Goal: Information Seeking & Learning: Learn about a topic

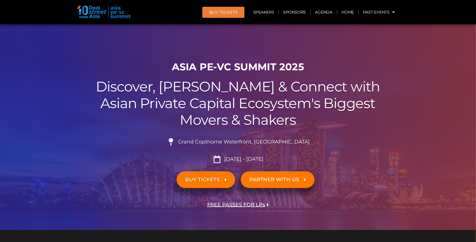
click at [94, 13] on img at bounding box center [104, 12] width 54 height 12
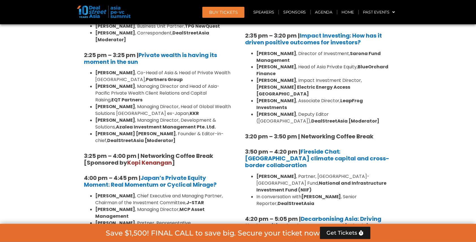
scroll to position [1619, 0]
click at [160, 180] on div "10:40 am – 10:45 am | Welcome Address by Joji Thomas Philip, Founder & Editor-i…" at bounding box center [157, 42] width 155 height 634
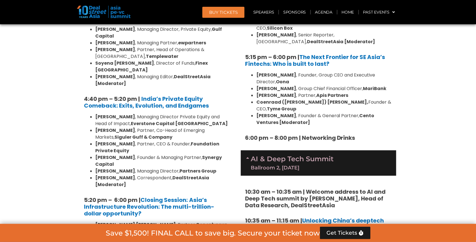
scroll to position [1038, 0]
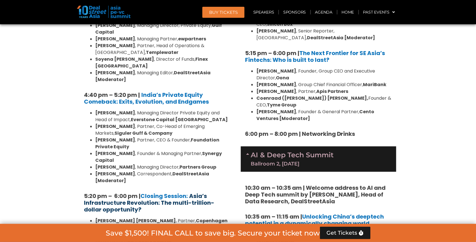
click at [161, 192] on strong "Asia’s Infrastructure Revolution: The multi-trillion-dollar opportunity?" at bounding box center [149, 202] width 130 height 21
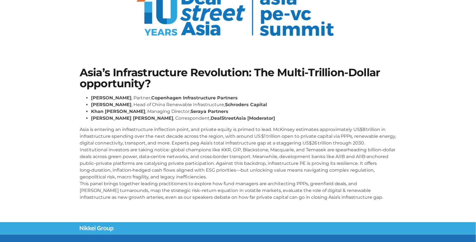
scroll to position [66, 0]
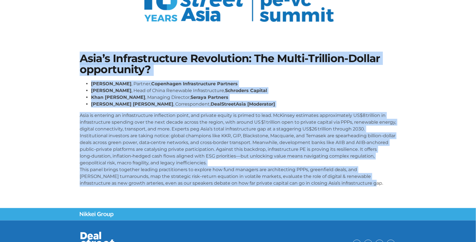
drag, startPoint x: 80, startPoint y: 55, endPoint x: 354, endPoint y: 179, distance: 300.5
click at [354, 179] on div "Asia’s Infrastructure Revolution: The Multi-Trillion-Dollar opportunity? Niels …" at bounding box center [238, 122] width 322 height 144
copy div "Asia’s Infrastructure Revolution: The Multi-Trillion-Dollar opportunity? Niels …"
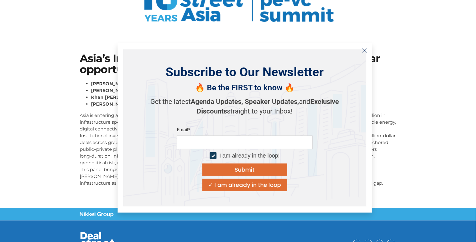
click at [364, 50] on icon "Close" at bounding box center [364, 50] width 5 height 5
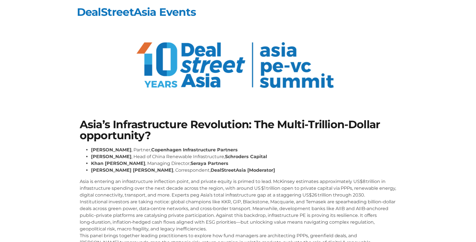
scroll to position [0, 0]
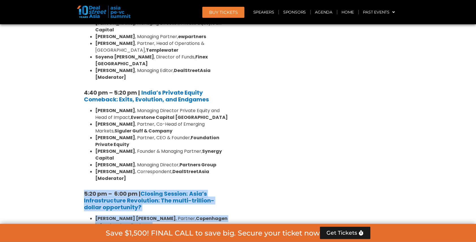
scroll to position [1041, 0]
click at [140, 190] on h5 "5:20 pm – 6:00 pm | Closing Session: Asia’s Infrastructure Revolution: The mult…" at bounding box center [157, 200] width 147 height 20
drag, startPoint x: 83, startPoint y: 85, endPoint x: 124, endPoint y: 101, distance: 43.7
copy h5 "5:20 pm – 6:00 pm | Closing Session: Asia’s Infrastructure Revolution: The mult…"
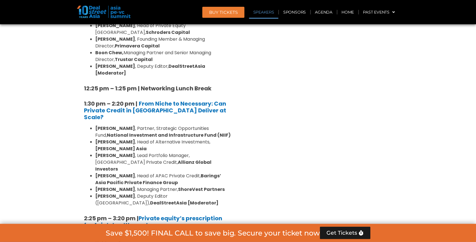
scroll to position [585, 0]
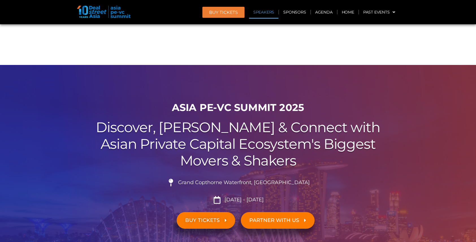
scroll to position [460, 0]
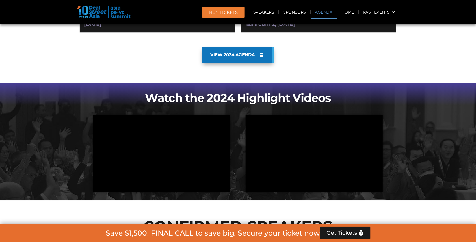
click at [328, 10] on link "Agenda" at bounding box center [324, 12] width 26 height 13
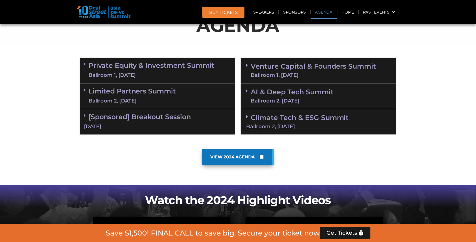
scroll to position [334, 0]
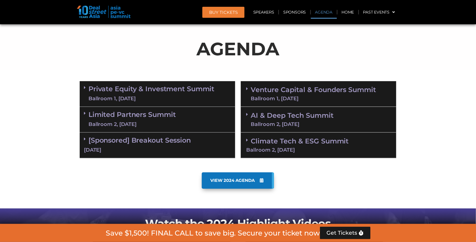
click at [158, 111] on link "Limited Partners Summit Ballroom 2, 10 Sept" at bounding box center [131, 119] width 87 height 17
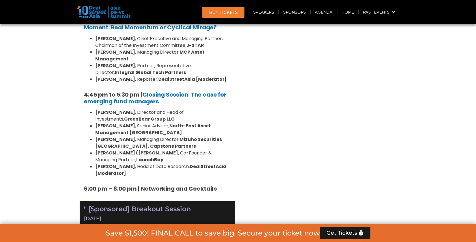
scroll to position [894, 0]
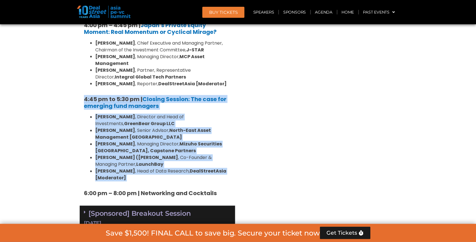
drag, startPoint x: 72, startPoint y: 47, endPoint x: 216, endPoint y: 133, distance: 167.9
copy div "4:45 pm to 5:30 pm | Closing Session: The case for emerging fund managers Vishn…"
click at [327, 11] on link "Agenda" at bounding box center [324, 12] width 26 height 13
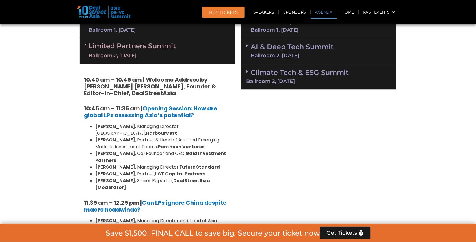
scroll to position [333, 0]
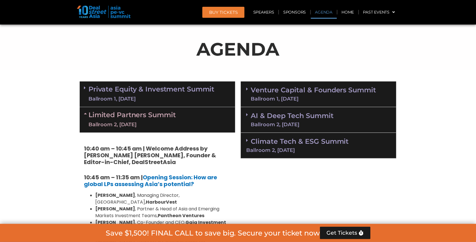
click at [343, 89] on link "Venture Capital & Founders​ Summit Ballroom 1, [DATE]" at bounding box center [313, 94] width 125 height 15
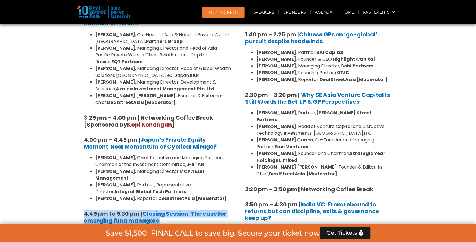
scroll to position [781, 0]
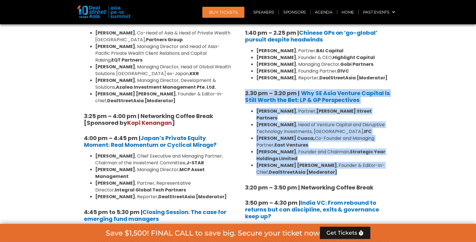
drag, startPoint x: 242, startPoint y: 68, endPoint x: 354, endPoint y: 144, distance: 135.1
click at [354, 144] on div "8:00 am – 9:00 am | Registration & Networking Coffee 9:00 am – 9:15 am | Welcom…" at bounding box center [318, 51] width 155 height 785
copy div "2.30 pm – 3:20 pm | Why SE Asia Venture Capital Is Still Worth the Bet: LP & GP…"
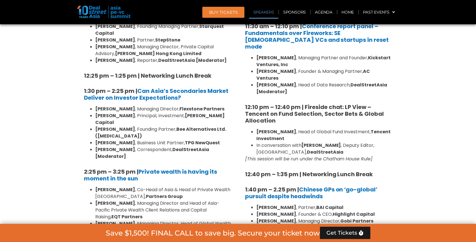
scroll to position [616, 0]
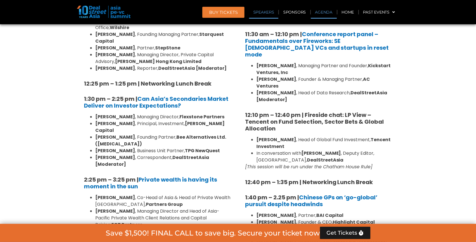
click at [329, 13] on link "Agenda" at bounding box center [324, 12] width 26 height 13
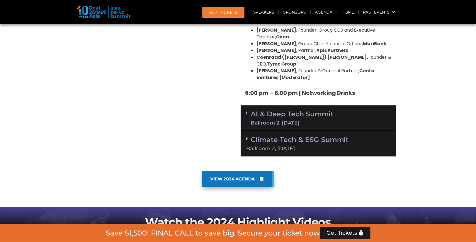
scroll to position [1099, 0]
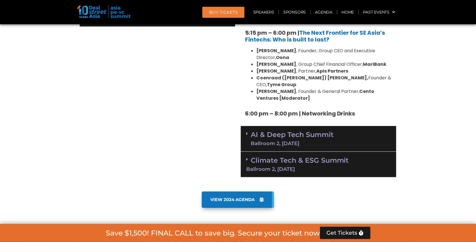
click at [325, 141] on div "Ballroom 2, [DATE]" at bounding box center [292, 143] width 83 height 5
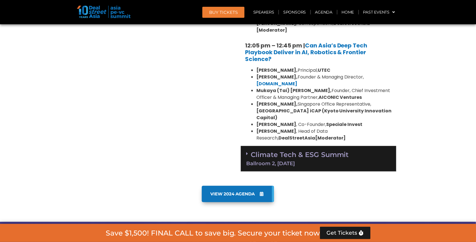
scroll to position [1390, 0]
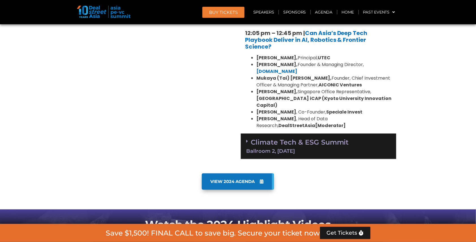
click at [325, 149] on div "Ballroom 2, [DATE]" at bounding box center [318, 151] width 145 height 5
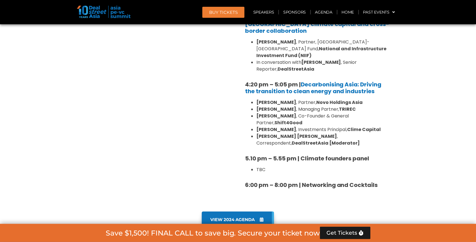
scroll to position [1713, 0]
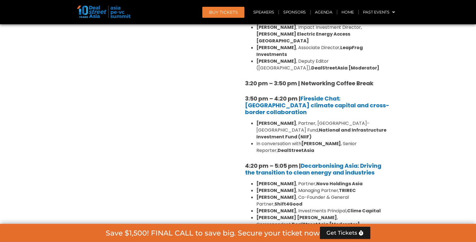
drag, startPoint x: 246, startPoint y: 129, endPoint x: 399, endPoint y: 138, distance: 153.4
copy div "5.10 pm – 5.55 pm | Climate founders panel TBC"
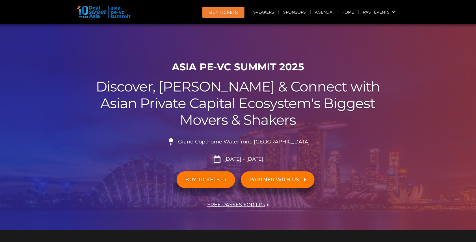
scroll to position [20, 0]
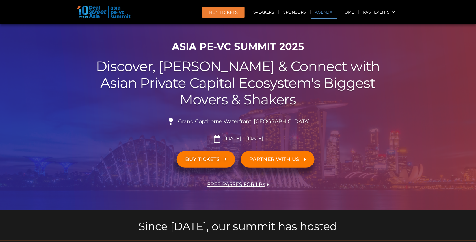
click at [327, 14] on link "Agenda" at bounding box center [324, 12] width 26 height 13
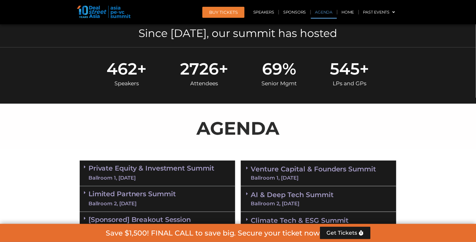
scroll to position [293, 0]
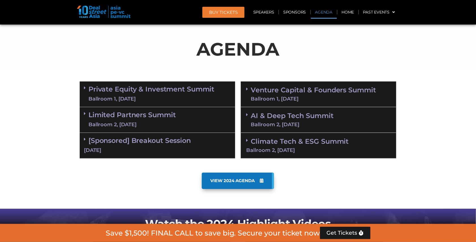
click at [313, 92] on link "Venture Capital & Founders​ Summit Ballroom 1, [DATE]" at bounding box center [313, 94] width 125 height 15
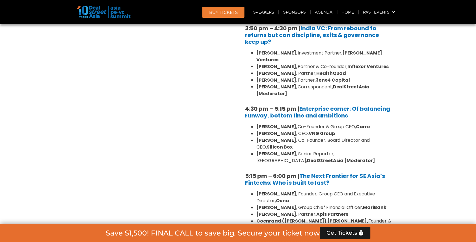
scroll to position [925, 0]
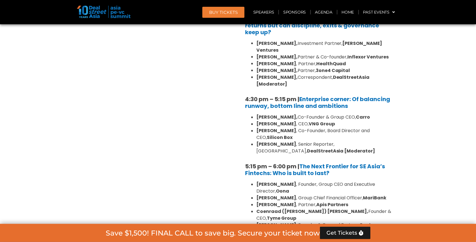
click at [280, 181] on strong "[PERSON_NAME]" at bounding box center [276, 184] width 40 height 6
click at [280, 195] on strong "[PERSON_NAME]" at bounding box center [276, 198] width 40 height 6
click at [280, 202] on strong "[PERSON_NAME]" at bounding box center [276, 205] width 40 height 6
click at [280, 209] on strong "Coenraad ([PERSON_NAME]) [PERSON_NAME]," at bounding box center [312, 212] width 112 height 6
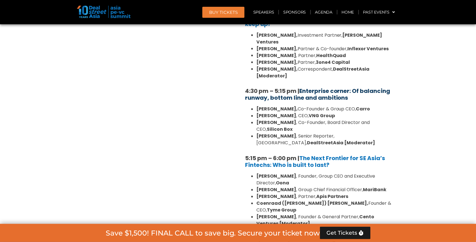
scroll to position [853, 0]
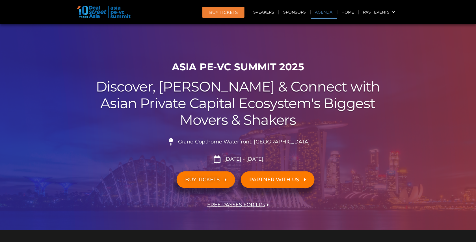
click at [329, 14] on link "Agenda" at bounding box center [324, 12] width 26 height 13
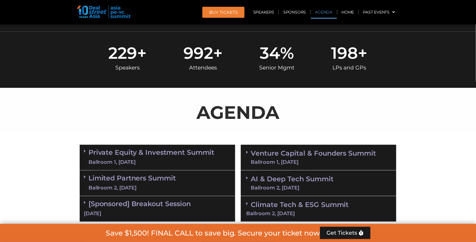
scroll to position [293, 0]
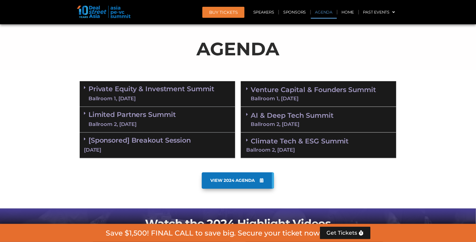
click at [300, 89] on link "Venture Capital & Founders​ Summit Ballroom 1, 11 Sept" at bounding box center [313, 94] width 125 height 15
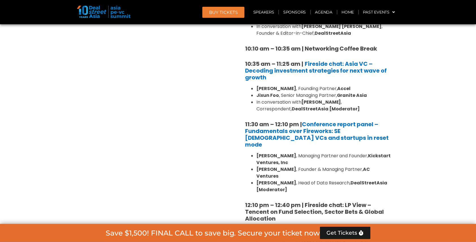
scroll to position [549, 0]
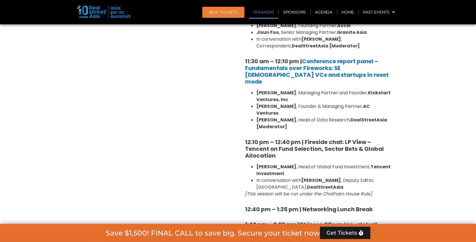
click at [308, 90] on strong "Kickstart Ventures, Inc" at bounding box center [323, 96] width 135 height 13
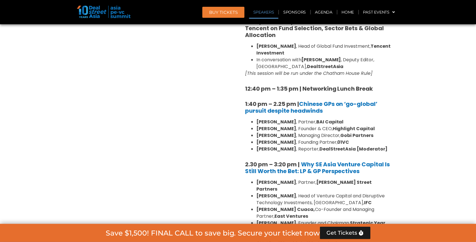
scroll to position [687, 0]
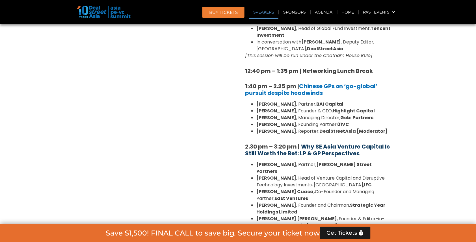
click at [337, 143] on b "Why SE Asia Venture Capital Is Still Worth the Bet: LP & GP Perspectives" at bounding box center [317, 150] width 145 height 15
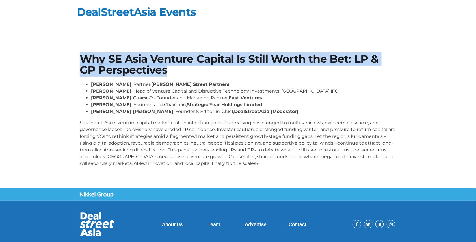
drag, startPoint x: 81, startPoint y: 59, endPoint x: 186, endPoint y: 64, distance: 104.4
click at [186, 64] on h1 "Why SE Asia Venture Capital Is Still Worth the Bet: LP & GP Perspectives" at bounding box center [238, 65] width 317 height 22
copy h1 "Why SE Asia Venture Capital Is Still Worth the Bet: LP & GP Perspectives"
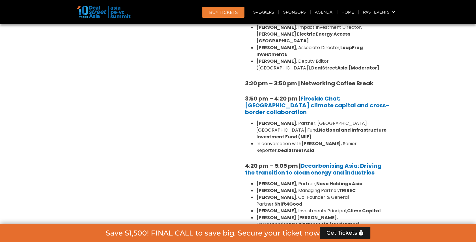
scroll to position [1682, 0]
